Goal: Transaction & Acquisition: Obtain resource

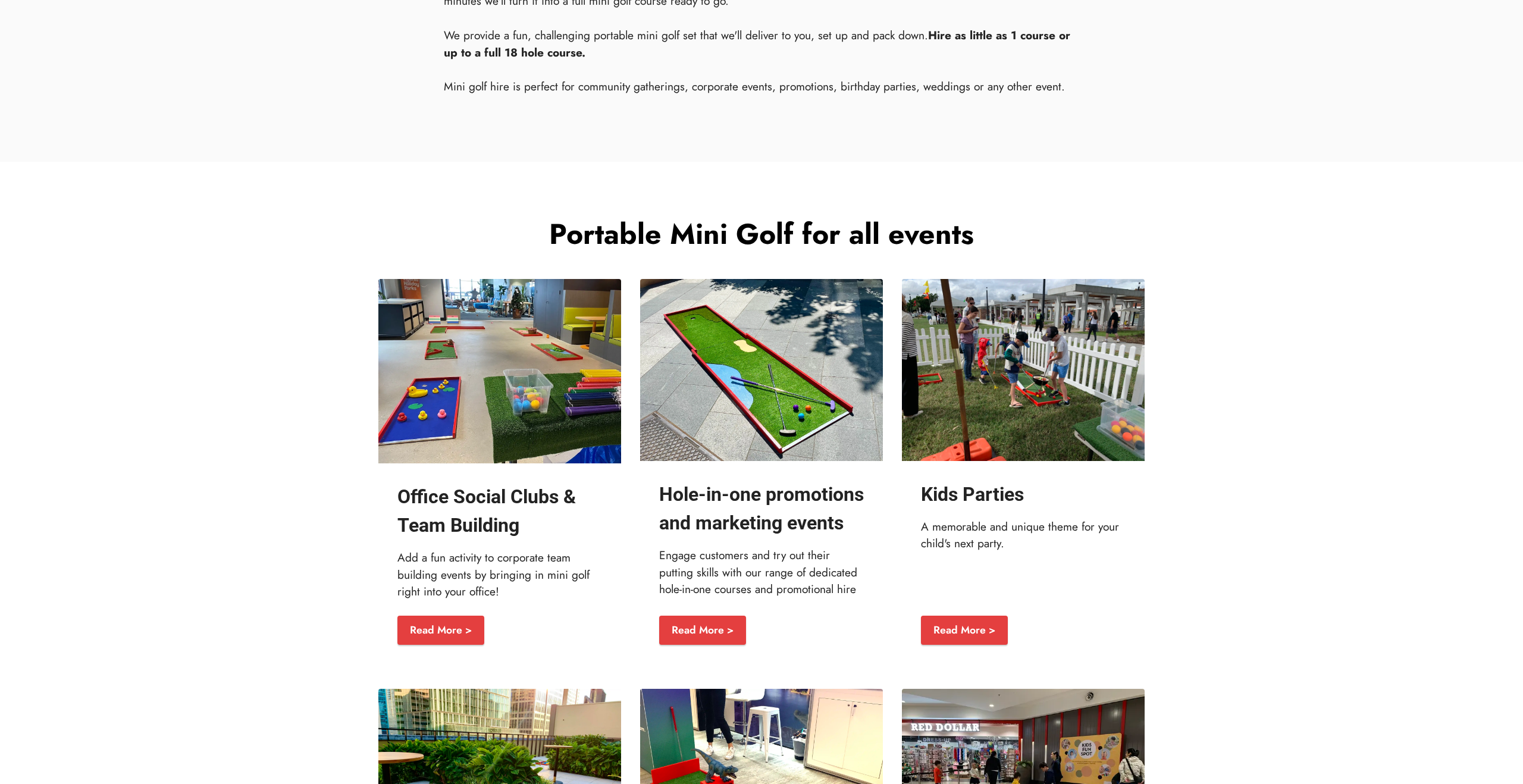
scroll to position [1341, 0]
click at [715, 432] on img at bounding box center [761, 370] width 243 height 182
click at [700, 535] on strong "Hole-in-one promotions and marketing events" at bounding box center [761, 509] width 205 height 51
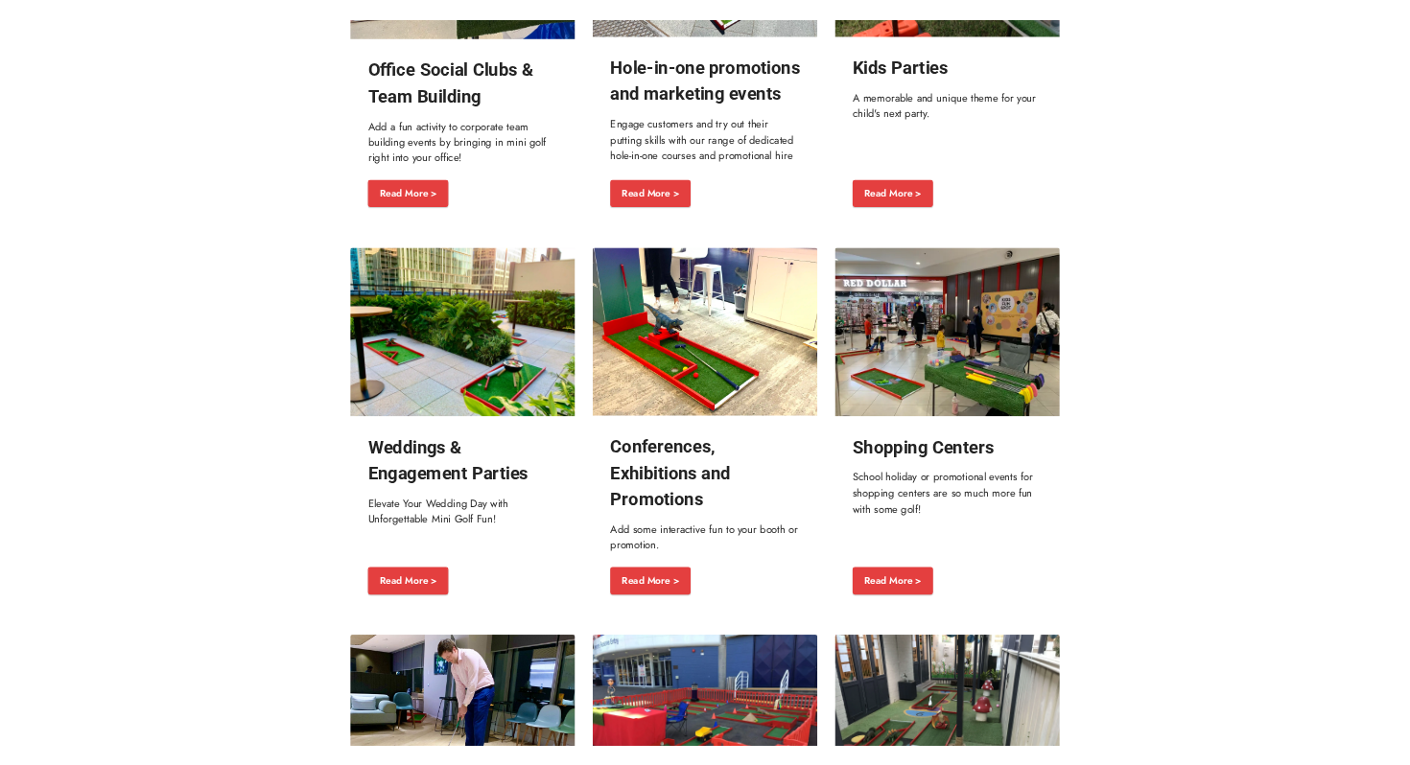
scroll to position [3552, 0]
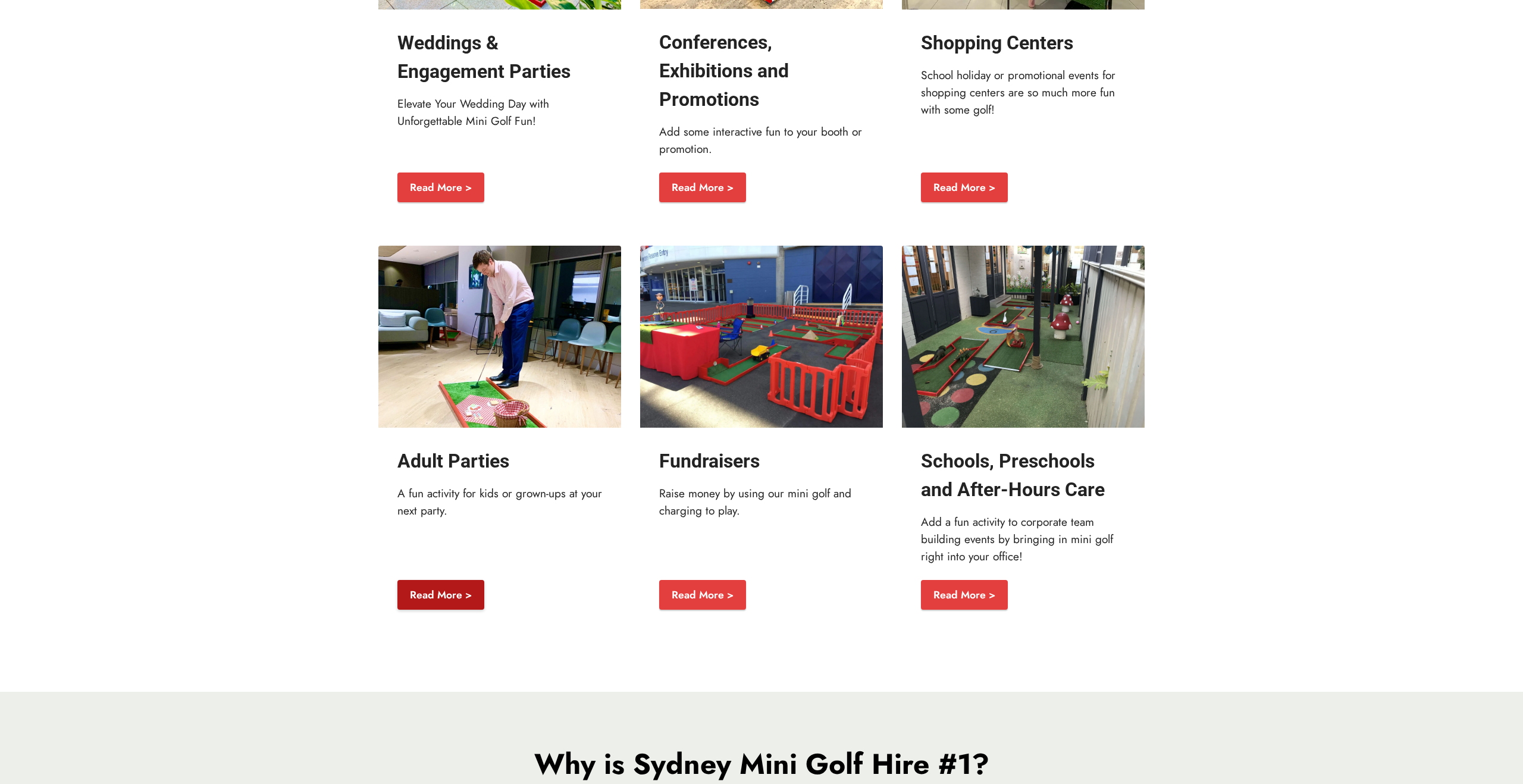
click at [451, 610] on link "Read More >" at bounding box center [441, 595] width 87 height 30
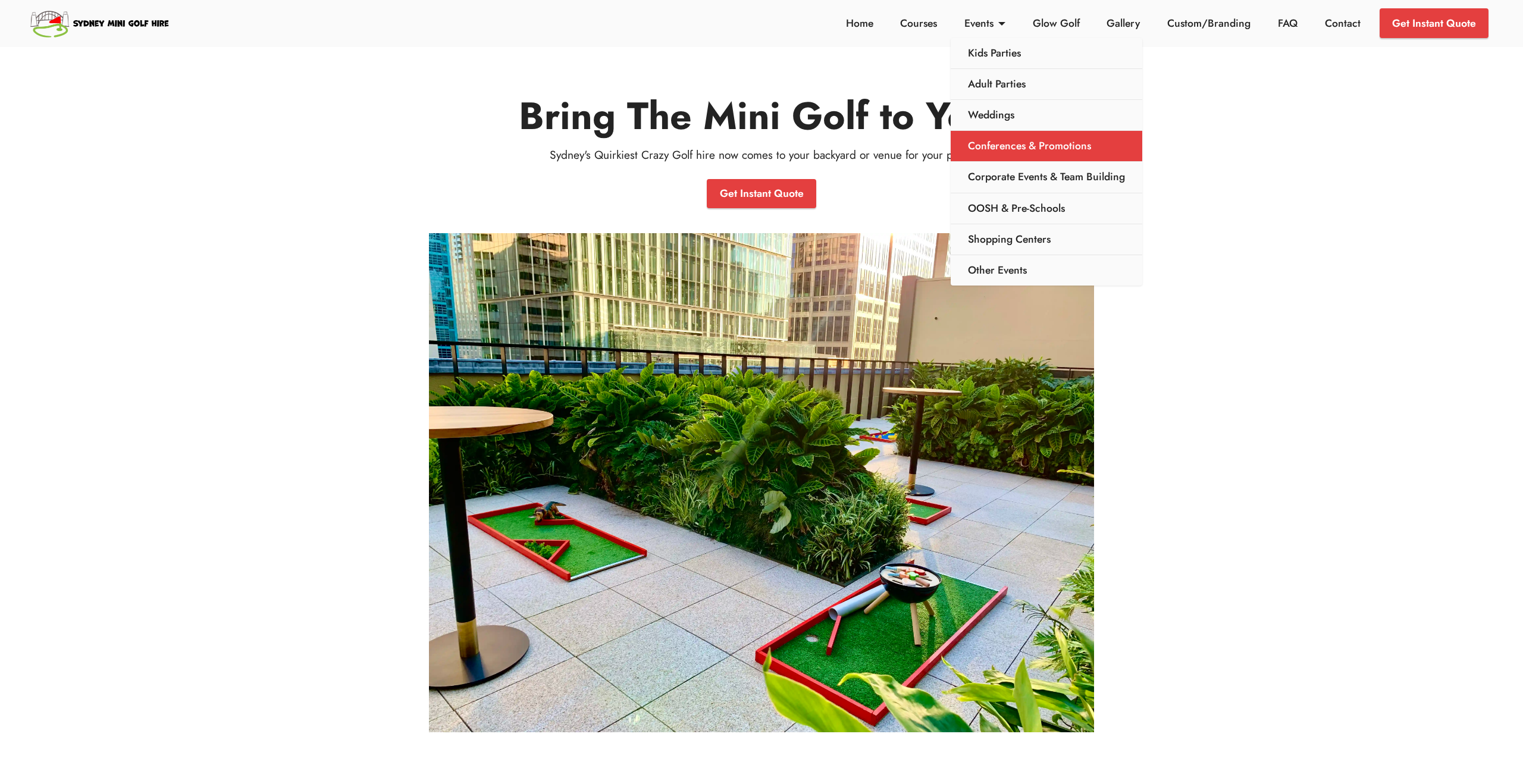
click at [996, 139] on link "Conferences & Promotions" at bounding box center [1046, 146] width 192 height 31
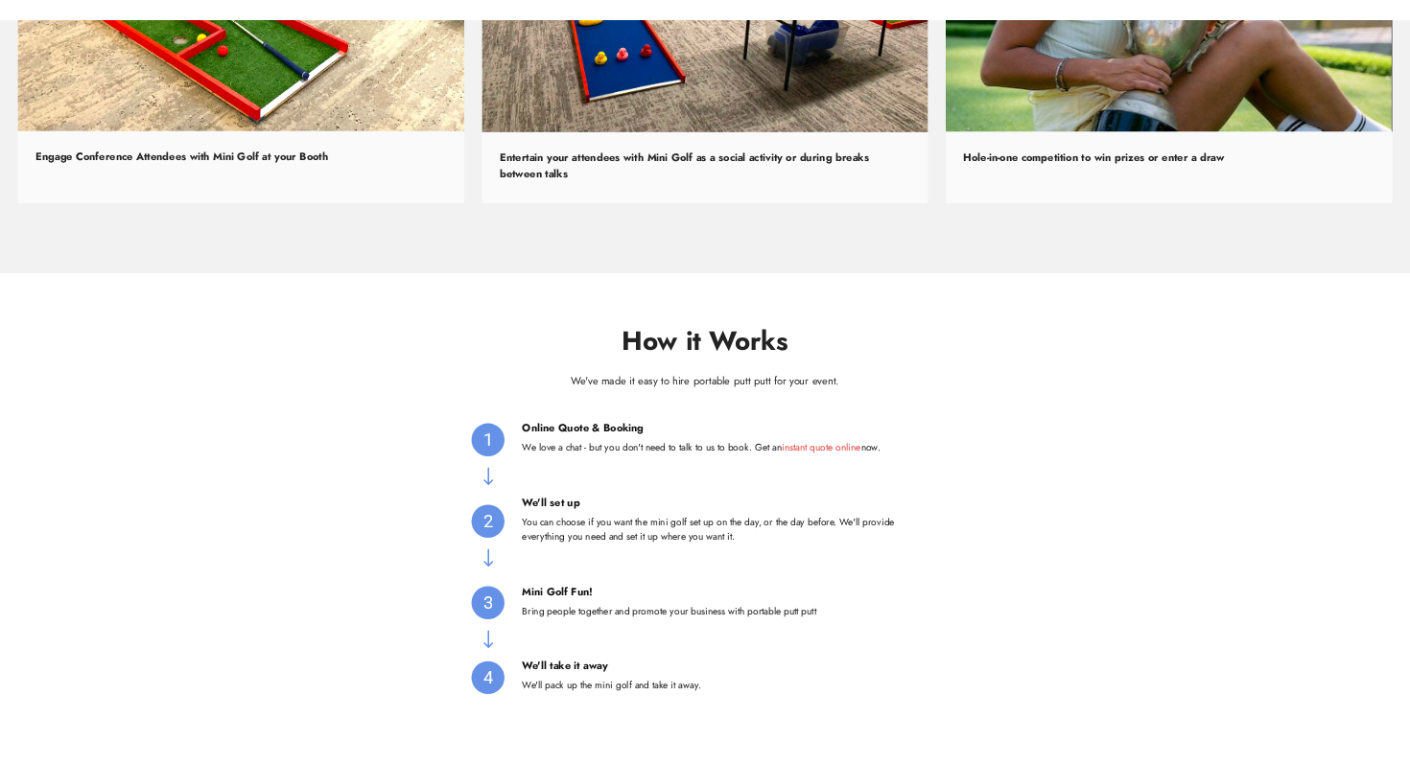
scroll to position [1906, 0]
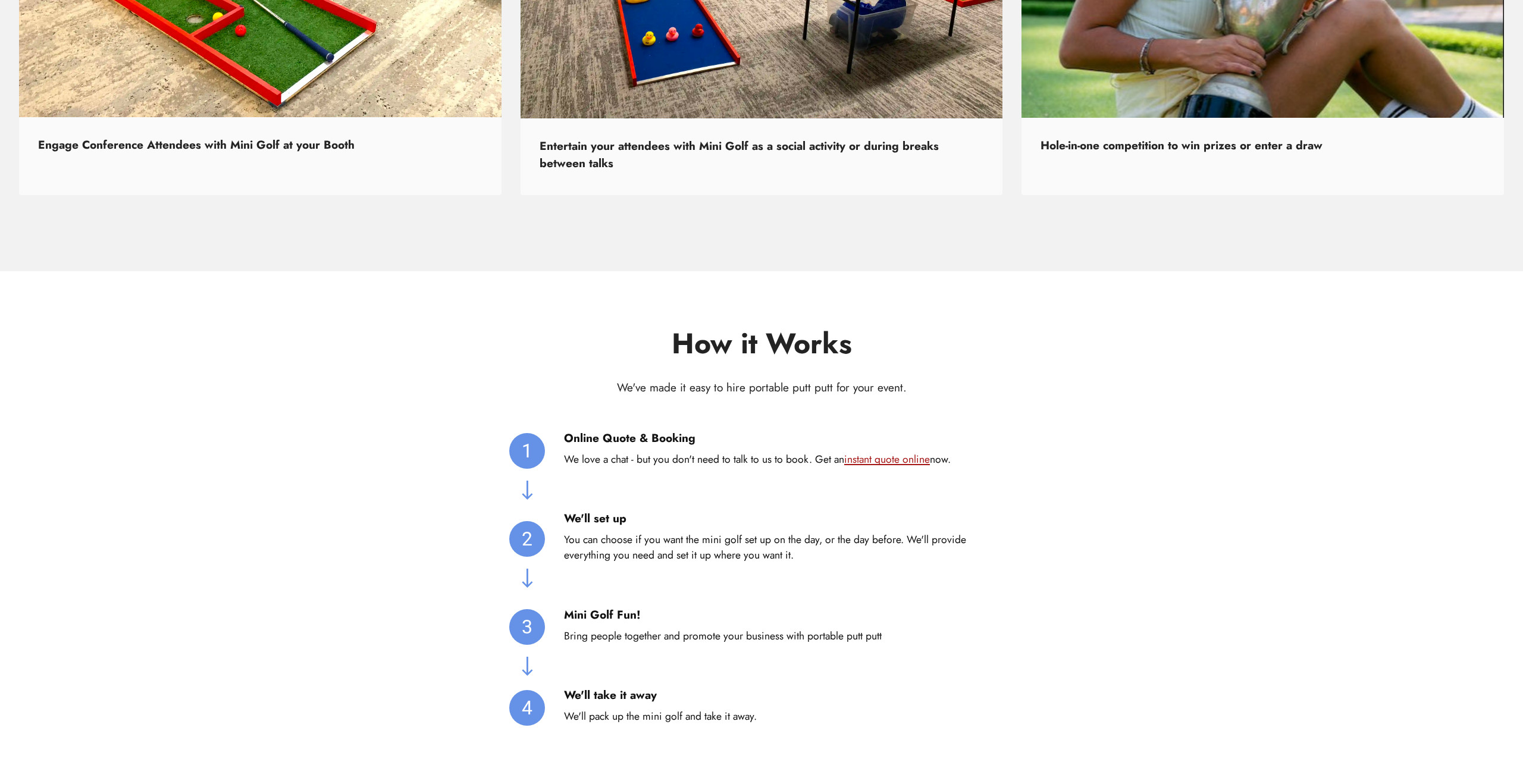
click at [891, 460] on link "instant quote online" at bounding box center [887, 459] width 86 height 16
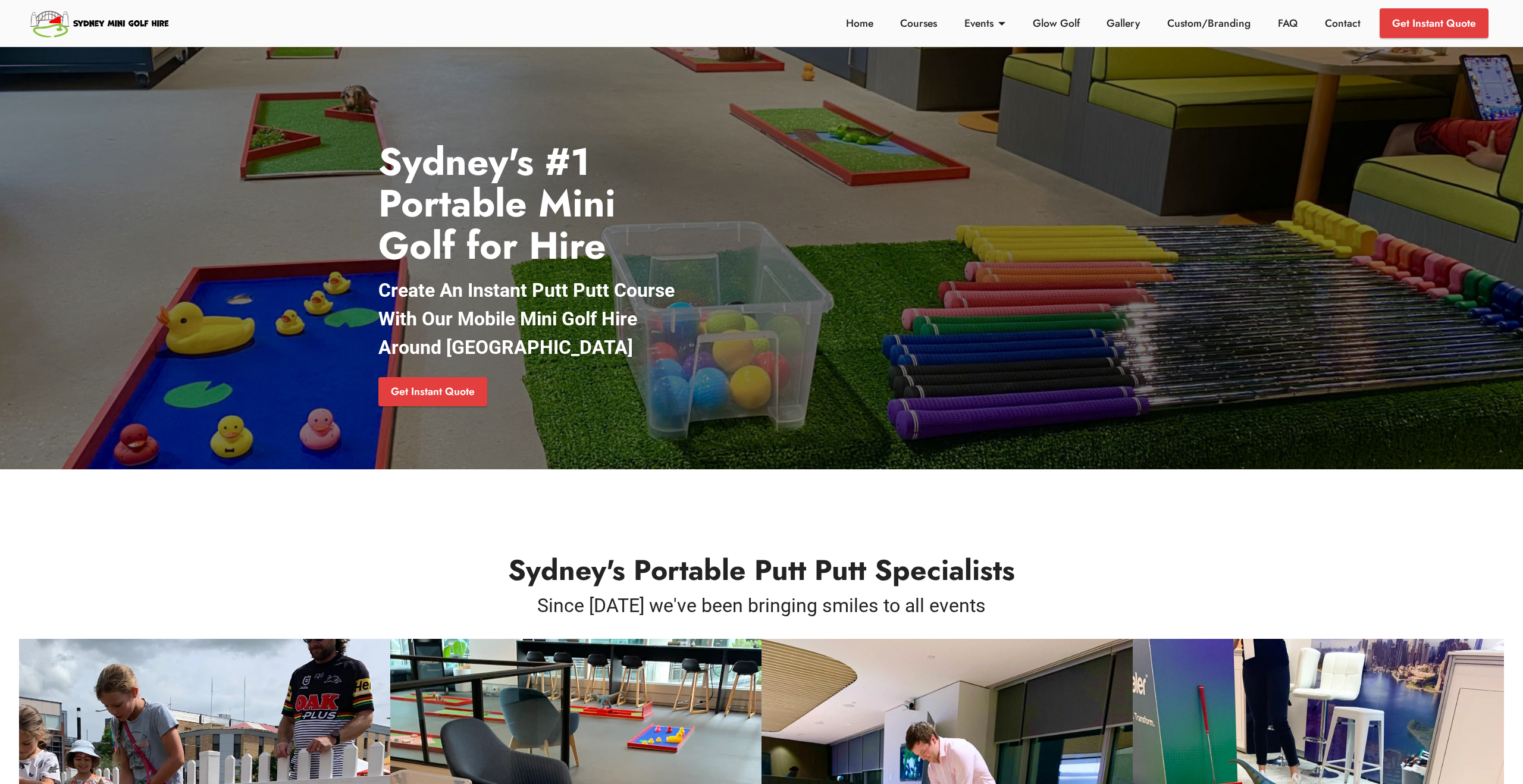
click at [458, 412] on div "Get Instant Quote" at bounding box center [532, 391] width 319 height 41
click at [458, 386] on link "Get Instant Quote" at bounding box center [432, 392] width 109 height 30
